Goal: Information Seeking & Learning: Find specific fact

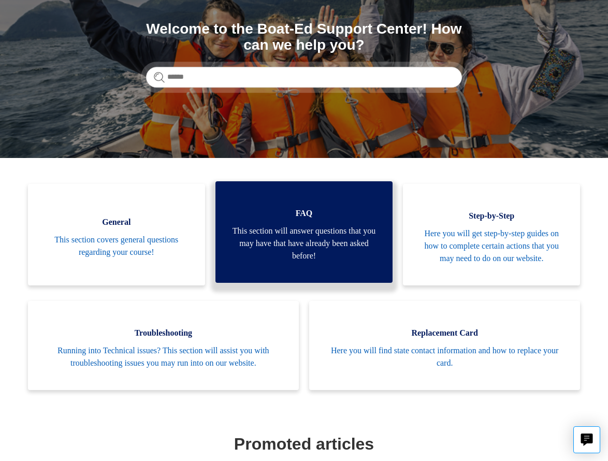
scroll to position [115, 0]
click at [319, 237] on span "This section will answer questions that you may have that have already been ask…" at bounding box center [304, 243] width 146 height 37
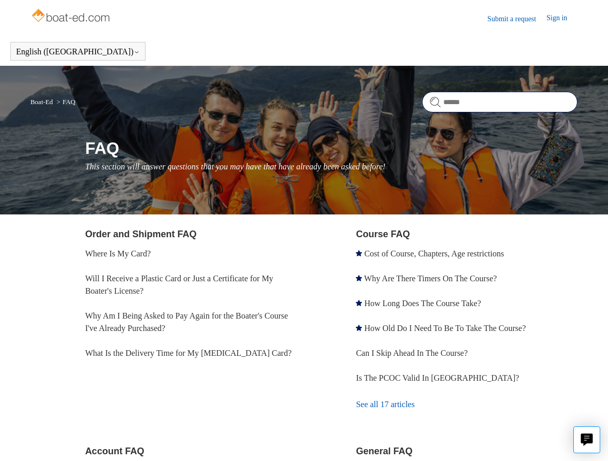
click at [458, 105] on input "Search" at bounding box center [499, 102] width 155 height 21
type input "*****"
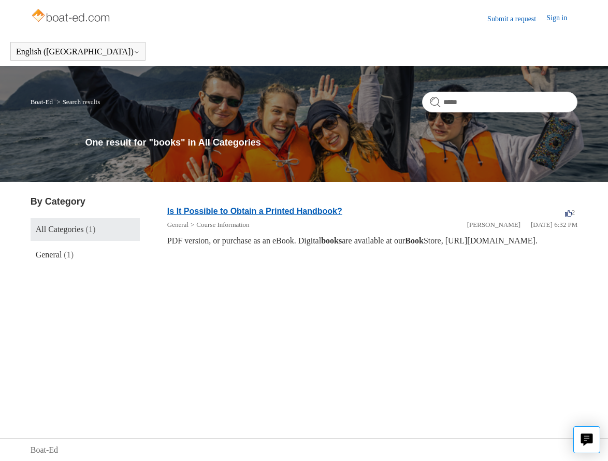
click at [308, 213] on link "Is It Possible to Obtain a Printed Handbook?" at bounding box center [254, 211] width 175 height 9
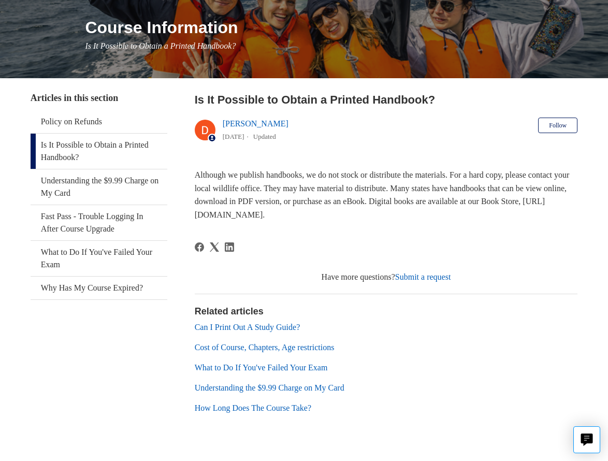
scroll to position [121, 0]
click at [291, 326] on link "Can I Print Out A Study Guide?" at bounding box center [248, 327] width 106 height 9
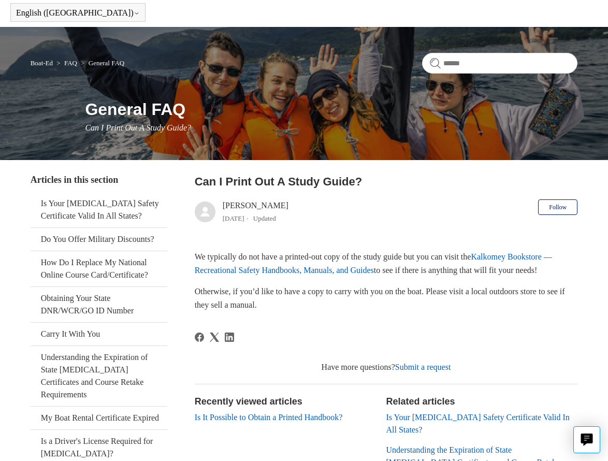
scroll to position [39, 0]
click at [346, 267] on link "Kalkomey Bookstore — Recreational Safety Handbooks, Manuals, and Guides" at bounding box center [373, 263] width 357 height 22
